Goal: Information Seeking & Learning: Learn about a topic

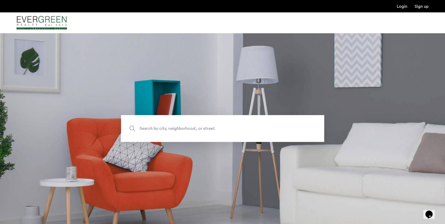
click at [162, 128] on span "Search by city, neighborhood, or street." at bounding box center [211, 128] width 142 height 7
click at [162, 128] on input "Search by city, neighborhood, or street." at bounding box center [222, 128] width 203 height 27
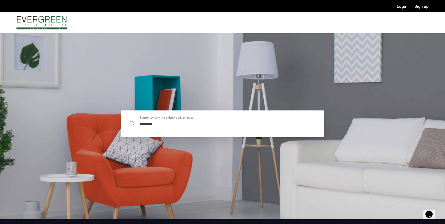
scroll to position [4, 0]
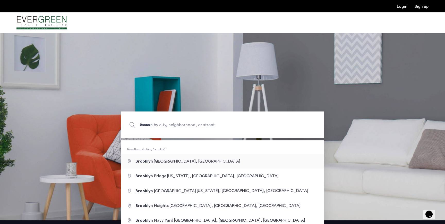
type input "**********"
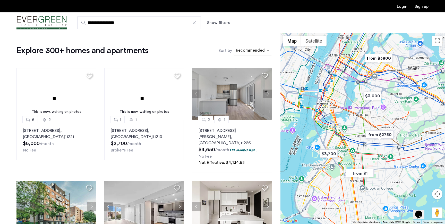
click at [255, 50] on div "sort-apartment" at bounding box center [250, 51] width 30 height 7
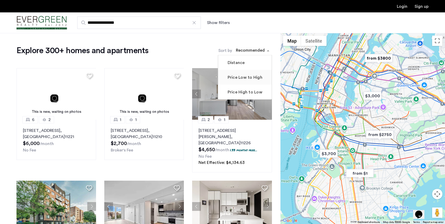
click at [241, 76] on label "Price Low to High" at bounding box center [245, 77] width 36 height 6
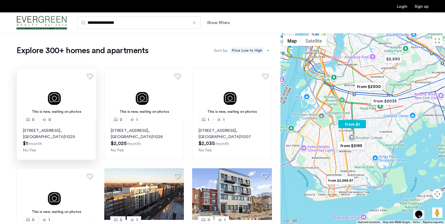
click at [54, 135] on p "1195 Nostrand Avenue, Unit 0, Brooklyn , NY 11225" at bounding box center [56, 133] width 67 height 12
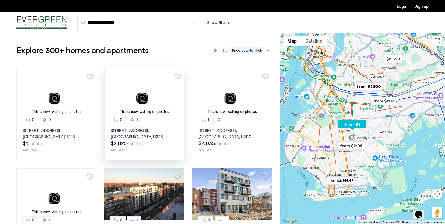
click at [134, 129] on p "250 Clarkson Avenue, Unit 603, Brooklyn , NY 11226" at bounding box center [144, 133] width 67 height 12
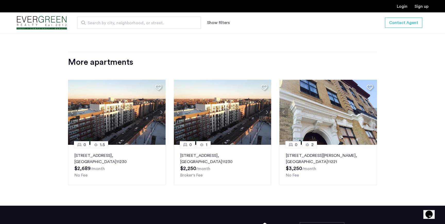
scroll to position [468, 0]
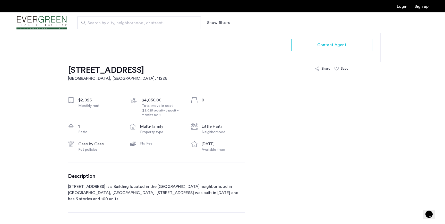
scroll to position [136, 0]
